Goal: Task Accomplishment & Management: Use online tool/utility

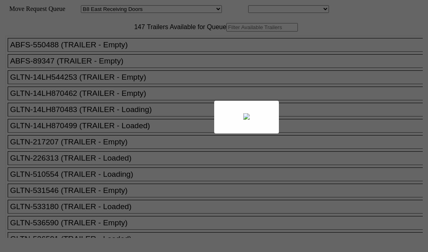
select select "536"
click at [117, 53] on div at bounding box center [214, 126] width 428 height 252
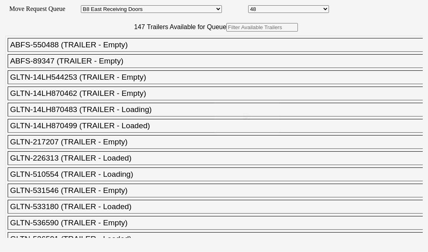
drag, startPoint x: 117, startPoint y: 53, endPoint x: 118, endPoint y: 61, distance: 9.0
click at [118, 61] on div at bounding box center [214, 126] width 428 height 252
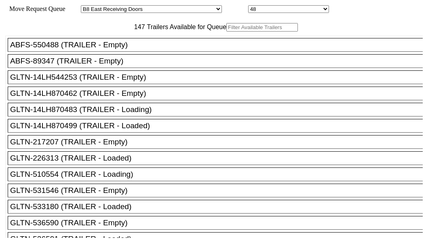
click at [226, 32] on input "text" at bounding box center [262, 27] width 72 height 8
paste input "TCNU6975874"
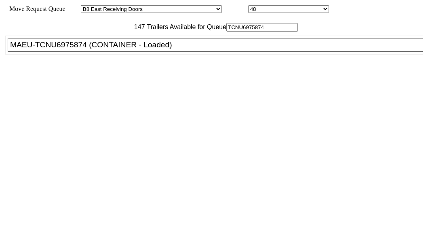
type input "TCNU6975874"
click at [60, 49] on div "MAEU-TCNU6975874 (CONTAINER - Loaded)" at bounding box center [219, 44] width 418 height 9
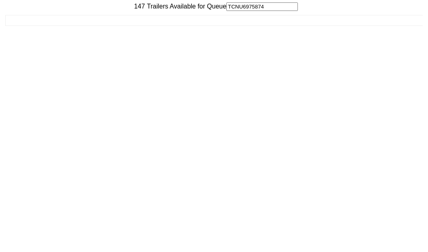
scroll to position [32, 0]
